Goal: Task Accomplishment & Management: Manage account settings

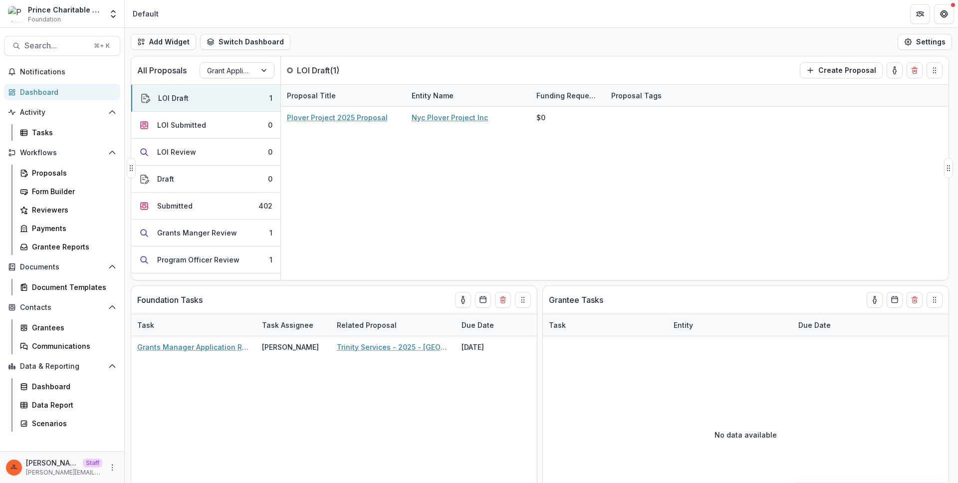
click at [430, 172] on div "Plover Project 2025 Proposal Nyc Plover Project Inc $0" at bounding box center [615, 193] width 668 height 173
click at [423, 201] on div "Plover Project 2025 Proposal Nyc Plover Project Inc $0" at bounding box center [615, 193] width 668 height 173
click at [59, 323] on div "Grantees" at bounding box center [72, 327] width 80 height 10
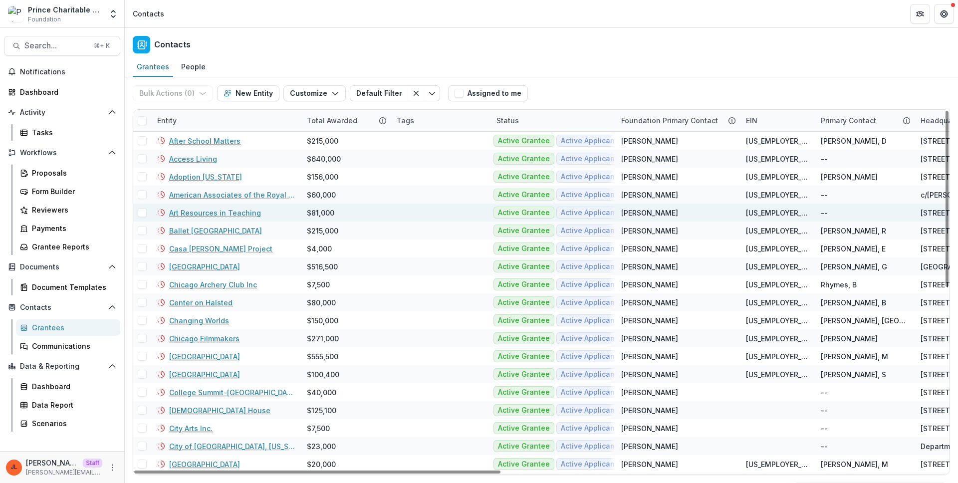
click at [222, 212] on link "Art Resources in Teaching" at bounding box center [215, 213] width 92 height 10
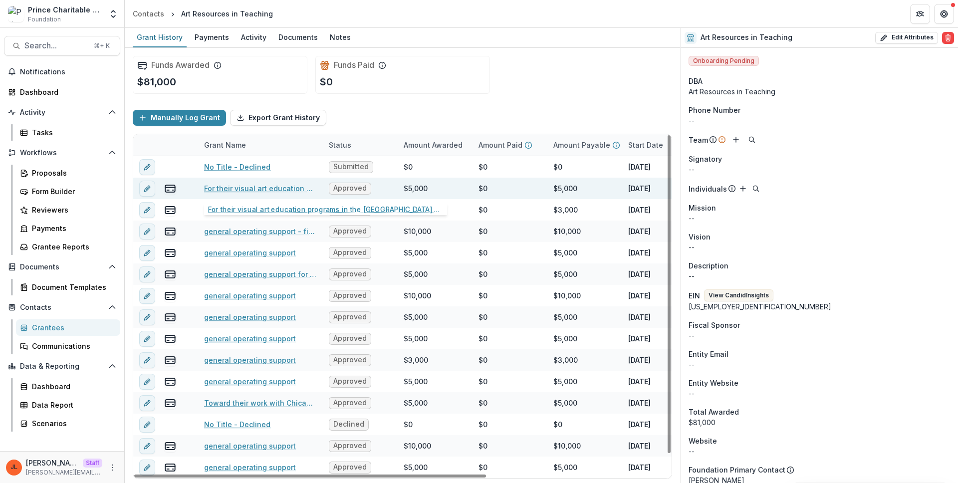
click at [237, 191] on link "For their visual art education programs in the [GEOGRAPHIC_DATA] public element…" at bounding box center [260, 188] width 113 height 10
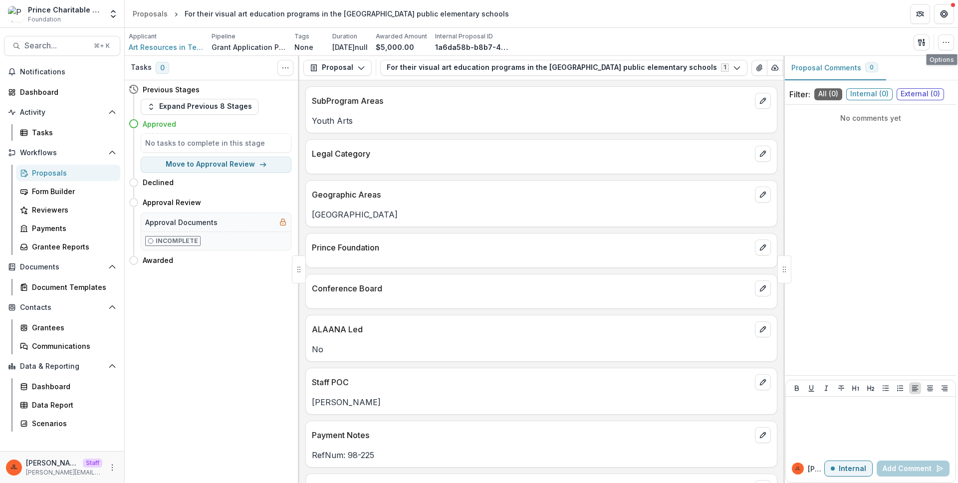
click at [955, 41] on div "Applicant Art Resources in Teaching Pipeline Grant Application Process Tags Non…" at bounding box center [542, 42] width 834 height 28
click at [951, 41] on button "button" at bounding box center [946, 42] width 16 height 16
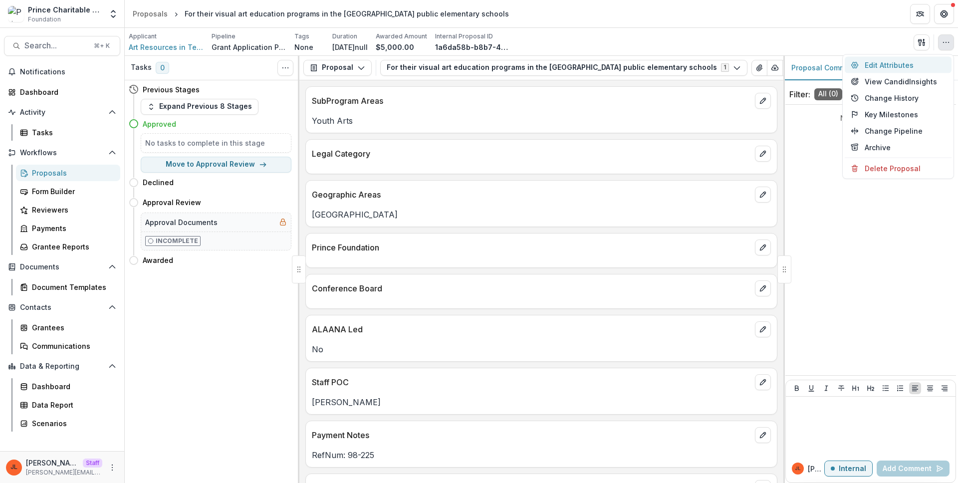
click at [906, 63] on button "Edit Attributes" at bounding box center [898, 65] width 107 height 16
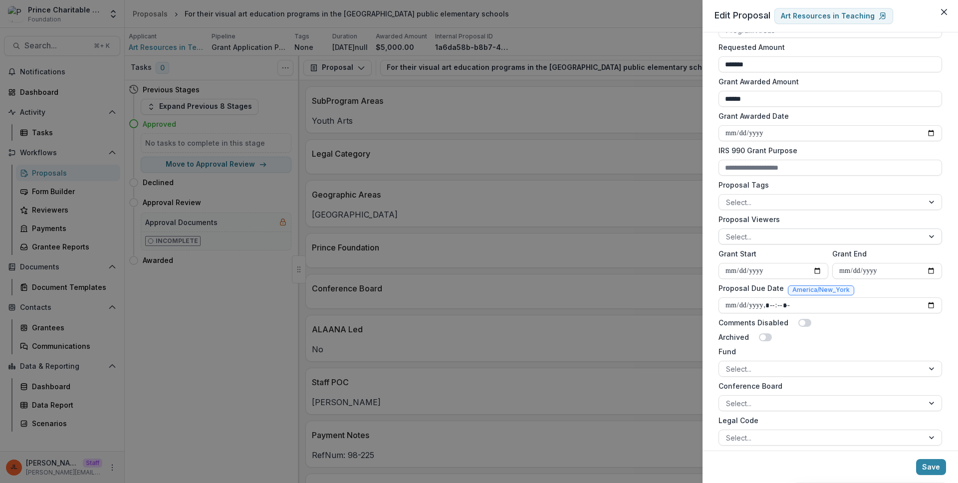
scroll to position [242, 0]
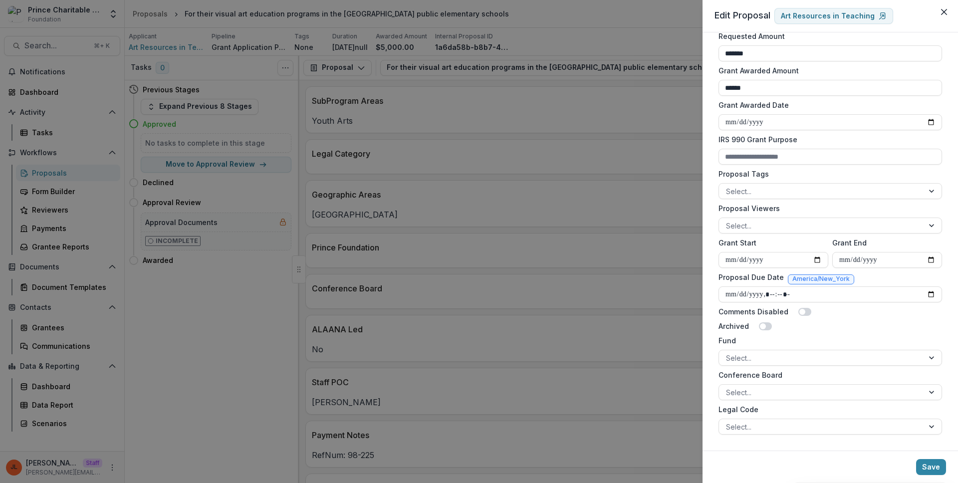
click at [500, 322] on div "**********" at bounding box center [479, 241] width 958 height 483
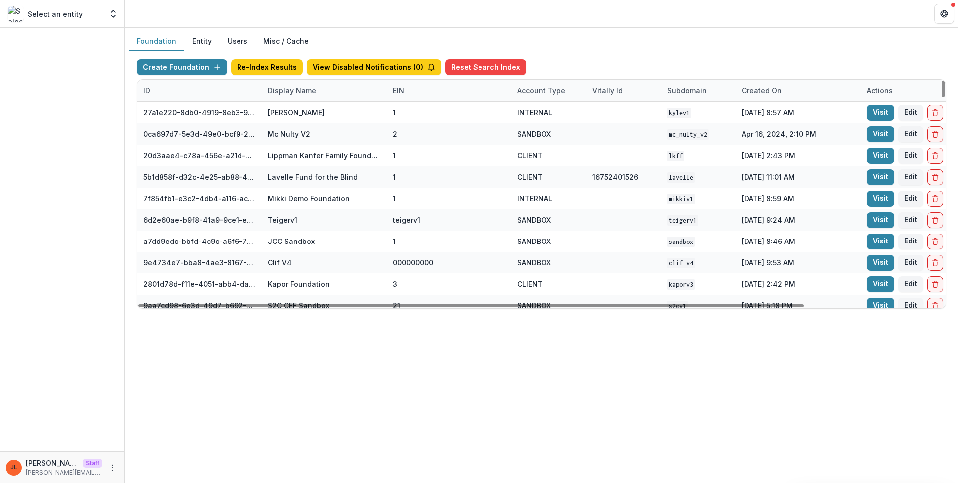
click at [313, 92] on div "Display Name" at bounding box center [292, 90] width 60 height 10
click at [311, 112] on input at bounding box center [324, 113] width 120 height 16
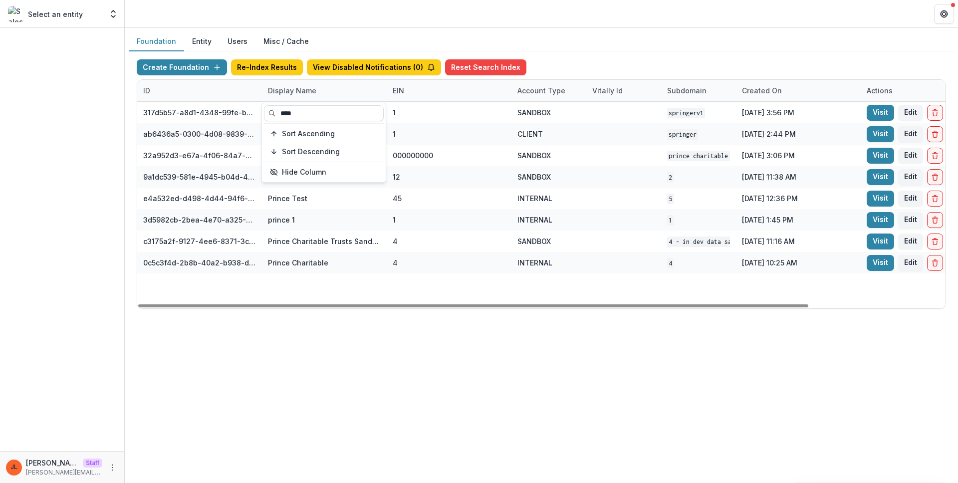
type input "****"
click at [598, 321] on div "Foundation Entity Users Misc / Cache Create Foundation Re-Index Results View Di…" at bounding box center [542, 255] width 834 height 455
